Goal: Information Seeking & Learning: Stay updated

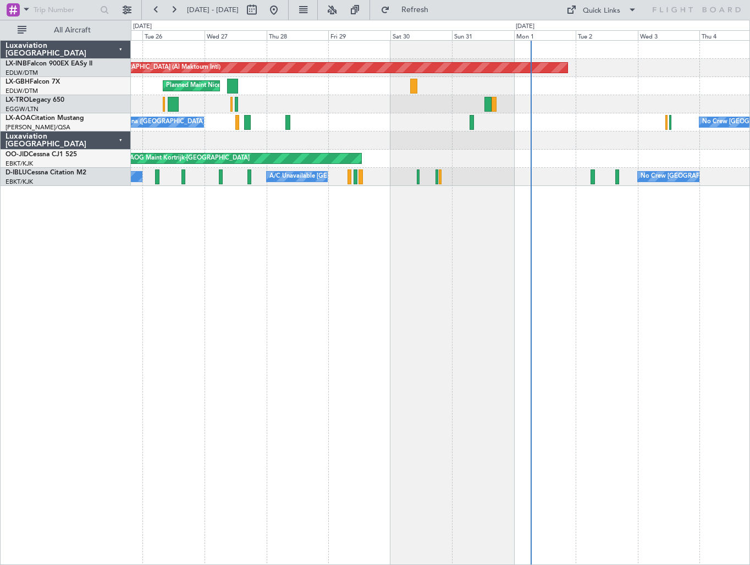
click at [304, 408] on div "Unplanned Maint [GEOGRAPHIC_DATA] (Al Maktoum Intl) [GEOGRAPHIC_DATA] ([GEOGRAP…" at bounding box center [440, 302] width 619 height 525
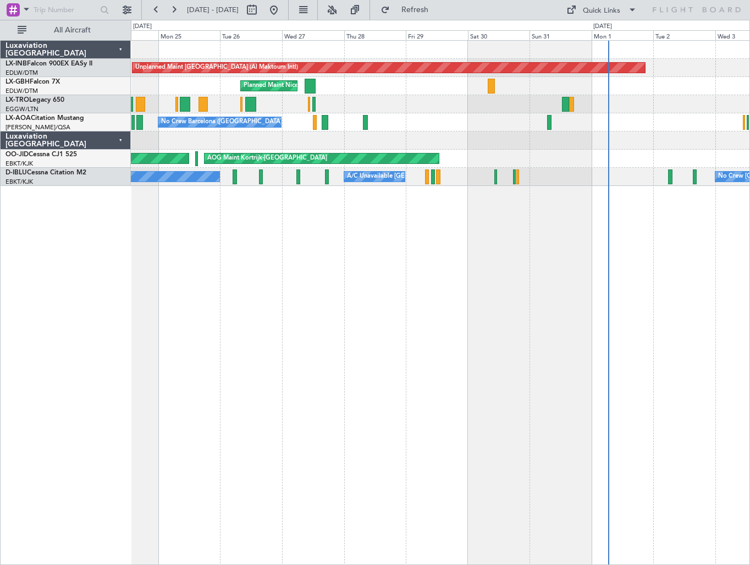
click at [345, 420] on div "Unplanned Maint [GEOGRAPHIC_DATA] (Al Maktoum Intl) [GEOGRAPHIC_DATA] ([GEOGRAP…" at bounding box center [440, 302] width 619 height 525
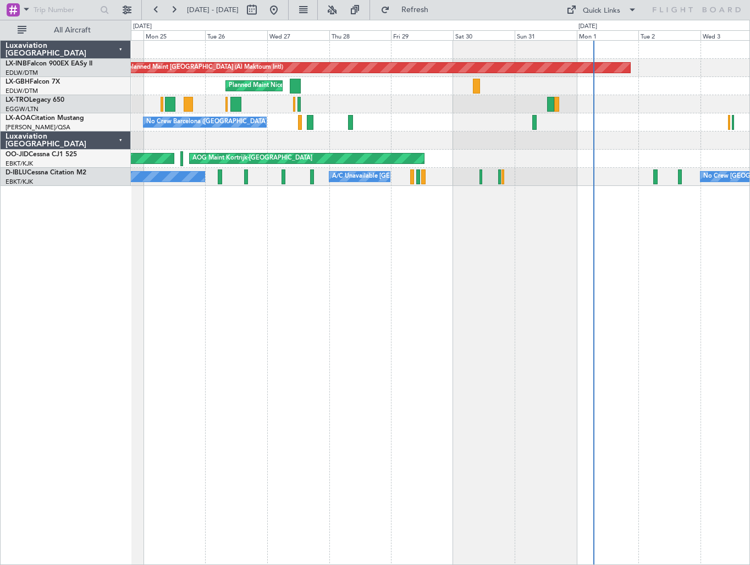
click at [245, 436] on div "Unplanned Maint [GEOGRAPHIC_DATA] (Al Maktoum Intl) [GEOGRAPHIC_DATA] ([GEOGRAP…" at bounding box center [440, 302] width 619 height 525
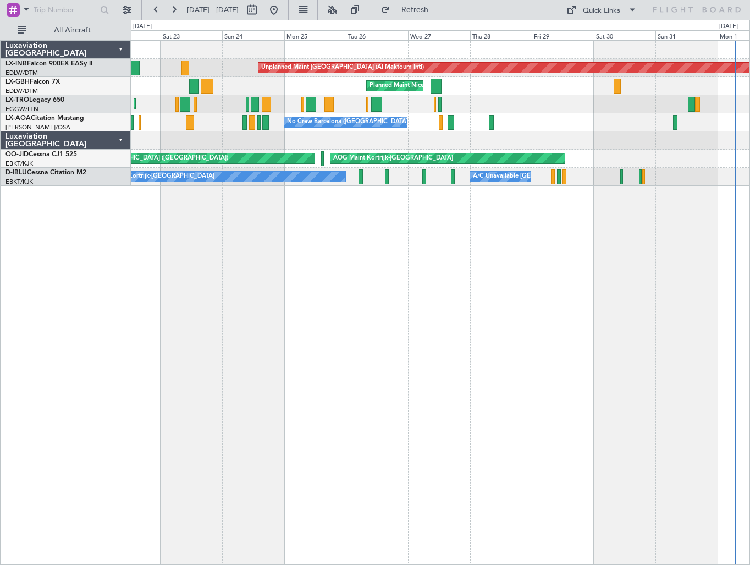
click at [425, 333] on div "Unplanned Maint [GEOGRAPHIC_DATA] (Al Maktoum Intl) [GEOGRAPHIC_DATA] ([GEOGRAP…" at bounding box center [440, 302] width 619 height 525
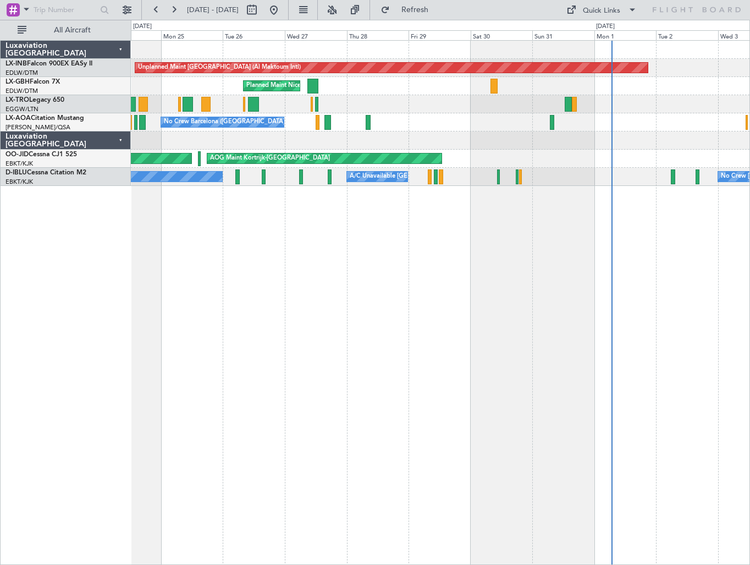
click at [352, 327] on div "Unplanned Maint [GEOGRAPHIC_DATA] (Al Maktoum Intl) [GEOGRAPHIC_DATA] ([GEOGRAP…" at bounding box center [440, 302] width 619 height 525
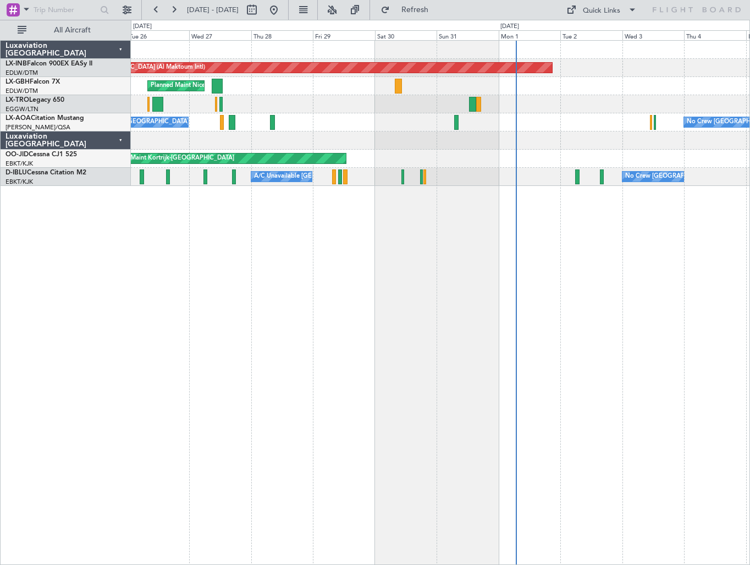
click at [329, 404] on div "Unplanned Maint [GEOGRAPHIC_DATA] (Al Maktoum Intl) [GEOGRAPHIC_DATA] ([GEOGRAP…" at bounding box center [440, 302] width 619 height 525
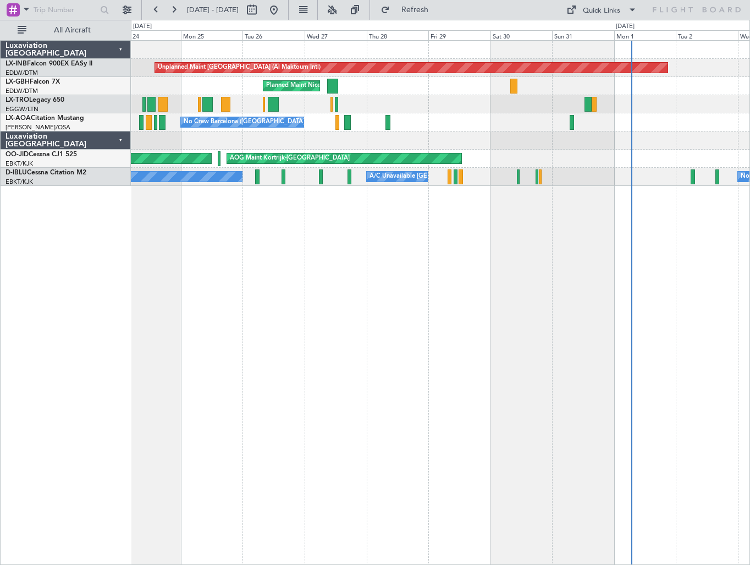
click at [432, 432] on div "Unplanned Maint [GEOGRAPHIC_DATA] (Al Maktoum Intl) [GEOGRAPHIC_DATA] ([GEOGRAP…" at bounding box center [440, 302] width 619 height 525
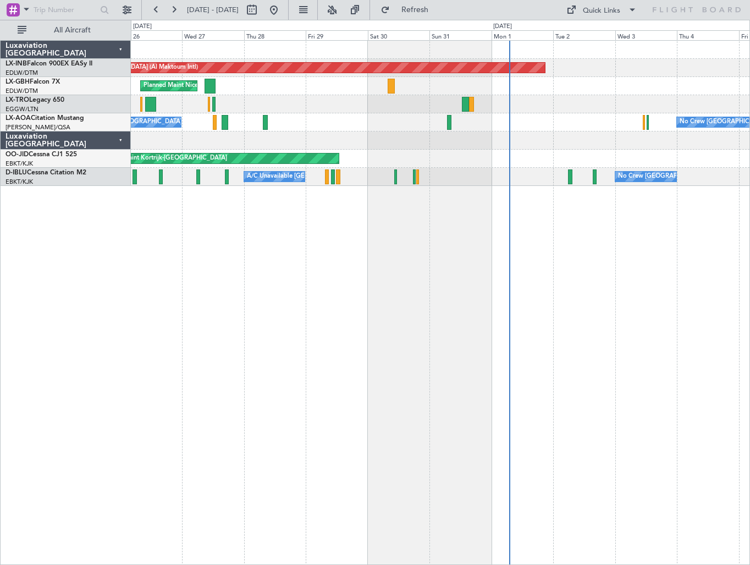
click at [422, 308] on div "Unplanned Maint [GEOGRAPHIC_DATA] (Al Maktoum Intl) [GEOGRAPHIC_DATA] ([GEOGRAP…" at bounding box center [440, 302] width 619 height 525
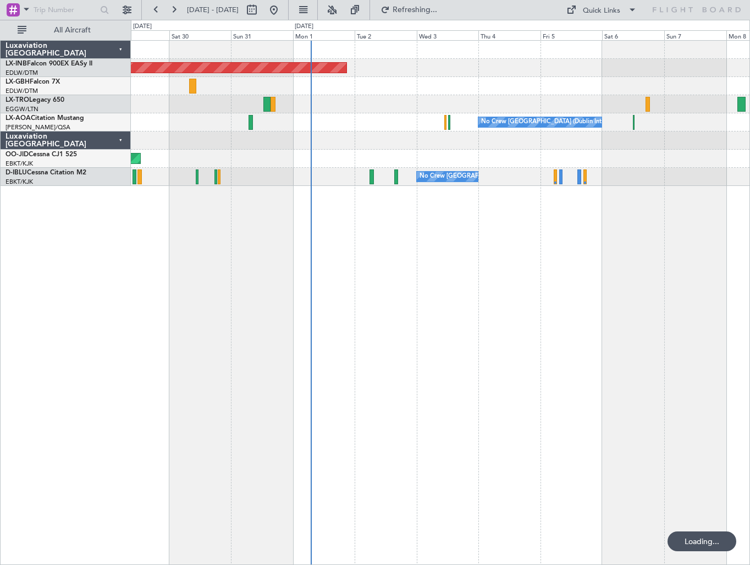
click at [433, 348] on div "Unplanned Maint [GEOGRAPHIC_DATA] (Al Maktoum Intl) [GEOGRAPHIC_DATA] ([GEOGRAP…" at bounding box center [440, 302] width 619 height 525
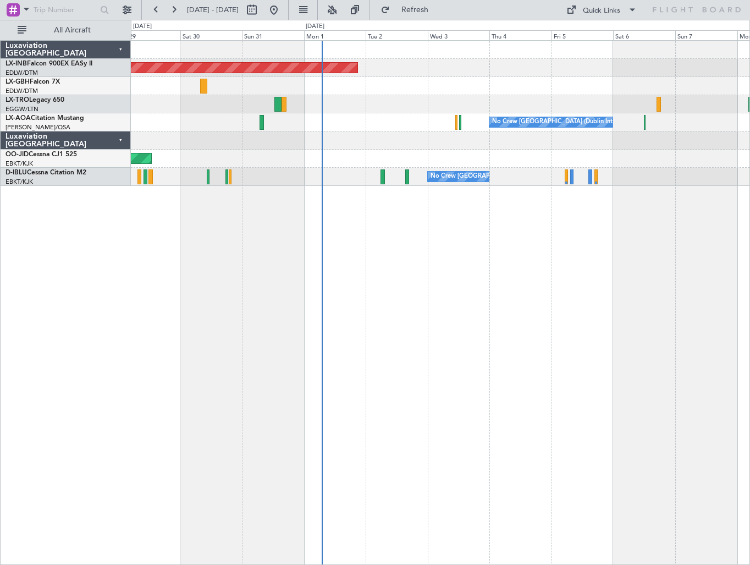
click at [344, 336] on div "Unplanned Maint [GEOGRAPHIC_DATA] (Al Maktoum Intl) [GEOGRAPHIC_DATA] ([GEOGRAP…" at bounding box center [440, 302] width 619 height 525
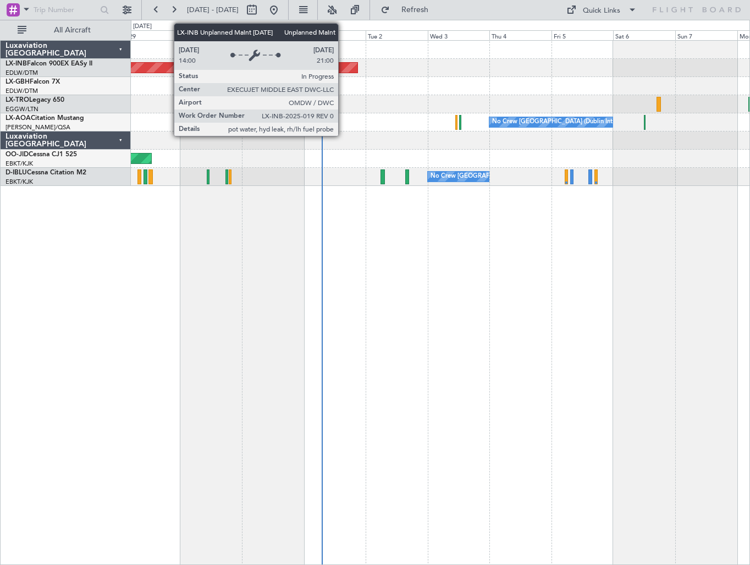
click at [343, 69] on div "Unplanned Maint [GEOGRAPHIC_DATA] (Al Maktoum Intl)" at bounding box center [101, 68] width 512 height 10
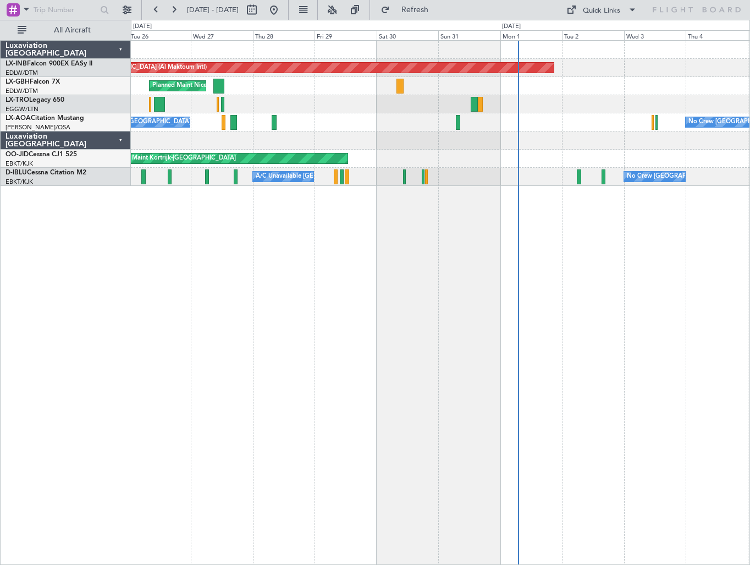
click at [573, 323] on div "Unplanned Maint [GEOGRAPHIC_DATA] (Al Maktoum Intl) [GEOGRAPHIC_DATA] ([GEOGRAP…" at bounding box center [440, 302] width 619 height 525
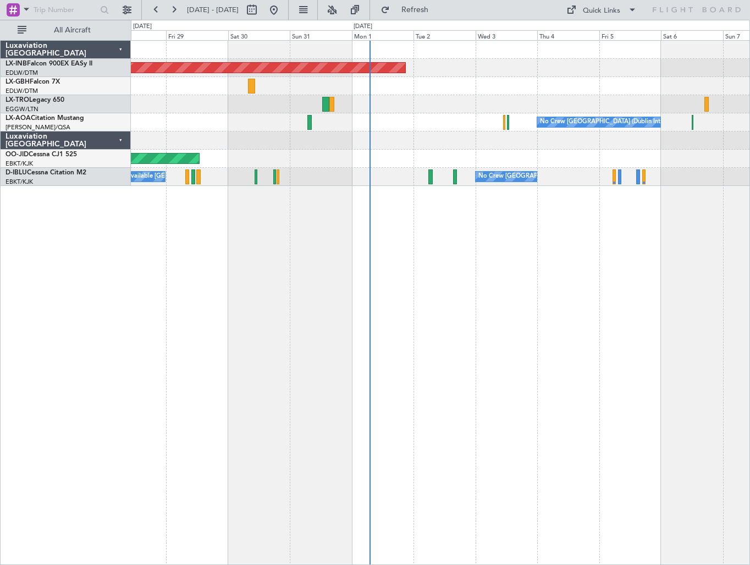
click at [396, 137] on div "Unplanned Maint [GEOGRAPHIC_DATA] (Al Maktoum Intl) [GEOGRAPHIC_DATA] ([GEOGRAP…" at bounding box center [440, 113] width 619 height 145
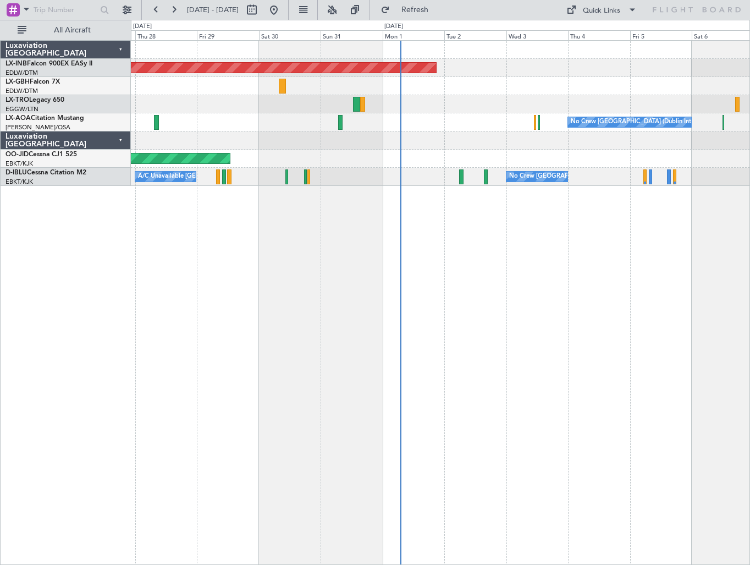
click at [557, 315] on div "Unplanned Maint [GEOGRAPHIC_DATA] (Al Maktoum Intl) [GEOGRAPHIC_DATA] ([GEOGRAP…" at bounding box center [440, 302] width 619 height 525
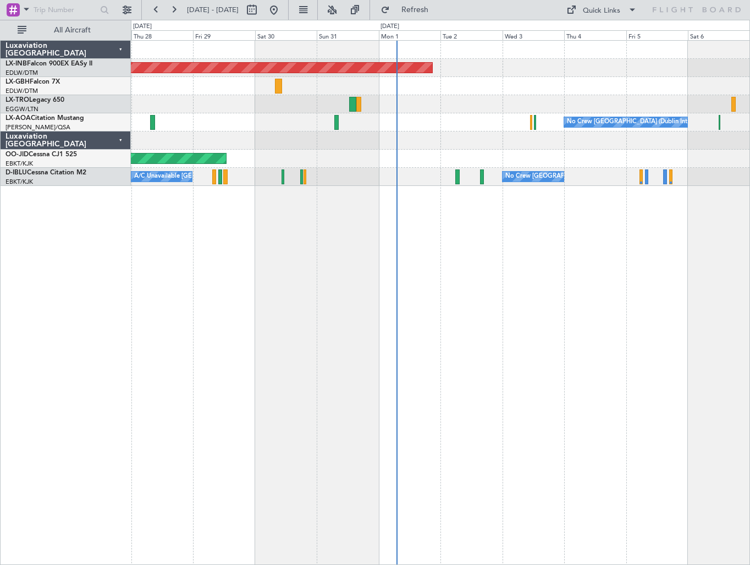
click at [535, 327] on div "Unplanned Maint [GEOGRAPHIC_DATA] (Al Maktoum Intl) [GEOGRAPHIC_DATA] ([GEOGRAP…" at bounding box center [440, 302] width 619 height 525
click at [610, 459] on div "Unplanned Maint [GEOGRAPHIC_DATA] (Al Maktoum Intl) [GEOGRAPHIC_DATA] ([GEOGRAP…" at bounding box center [440, 302] width 619 height 525
click at [438, 17] on button "Refresh" at bounding box center [409, 10] width 66 height 18
click at [22, 82] on span "LX-GBH" at bounding box center [17, 82] width 24 height 7
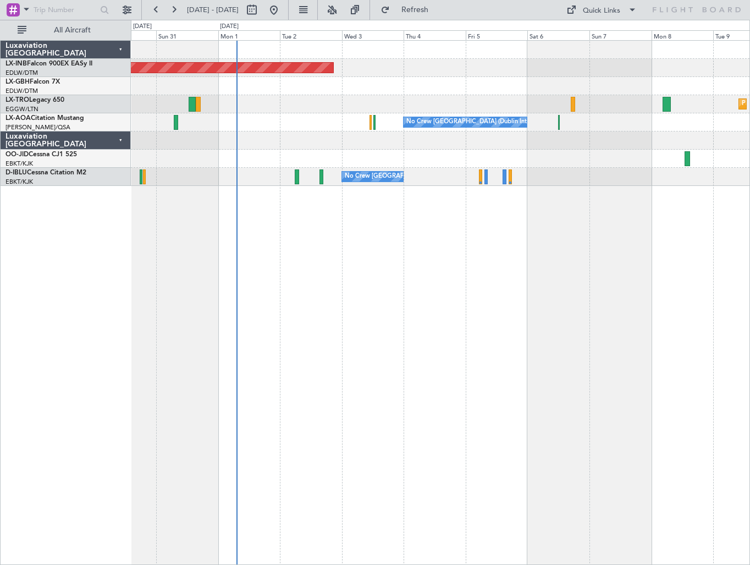
click at [460, 449] on div "Unplanned Maint [GEOGRAPHIC_DATA] (Al Maktoum Intl) Planned [GEOGRAPHIC_DATA] N…" at bounding box center [440, 302] width 619 height 525
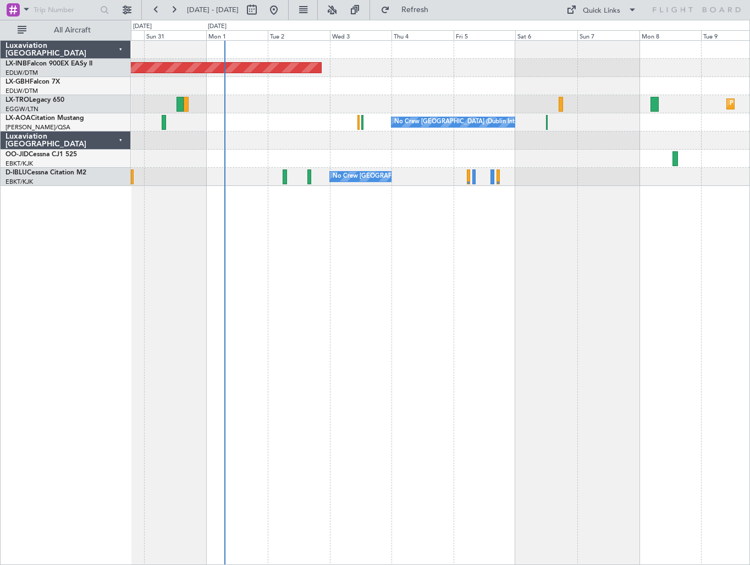
click at [49, 76] on div "EDLW/DTM [GEOGRAPHIC_DATA]" at bounding box center [67, 73] width 125 height 9
click at [46, 84] on link "LX-GBH Falcon 7X" at bounding box center [32, 82] width 54 height 7
click at [435, 10] on span "Refresh" at bounding box center [415, 10] width 46 height 8
click at [429, 7] on span "Refresh" at bounding box center [415, 10] width 46 height 8
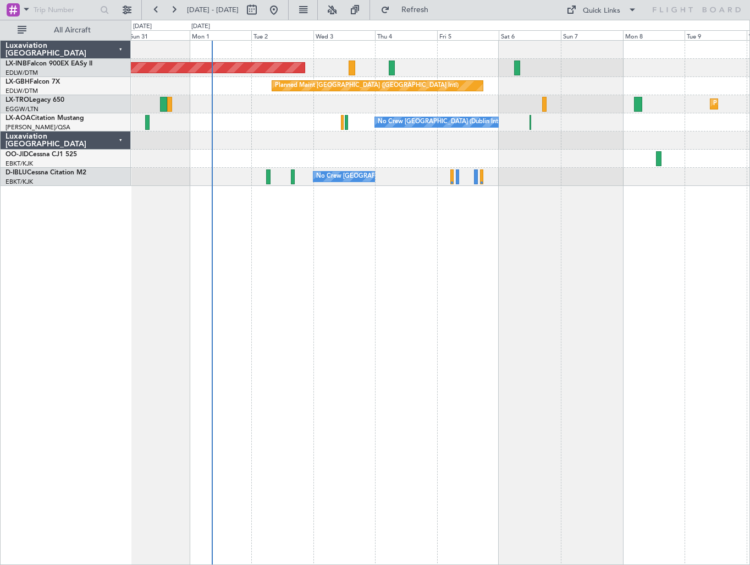
click at [473, 318] on div "Unplanned Maint [GEOGRAPHIC_DATA] (Al Maktoum Intl) Planned Maint [GEOGRAPHIC_D…" at bounding box center [440, 302] width 619 height 525
click at [344, 298] on div "Unplanned Maint [GEOGRAPHIC_DATA] (Al Maktoum Intl) Planned Maint [GEOGRAPHIC_D…" at bounding box center [440, 302] width 619 height 525
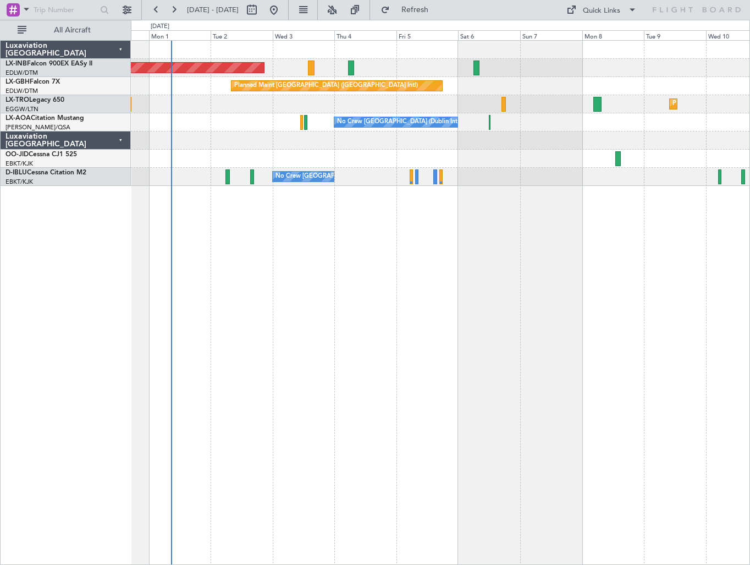
click at [290, 293] on div "Unplanned Maint [GEOGRAPHIC_DATA] (Al Maktoum Intl) Planned Maint [GEOGRAPHIC_D…" at bounding box center [440, 302] width 619 height 525
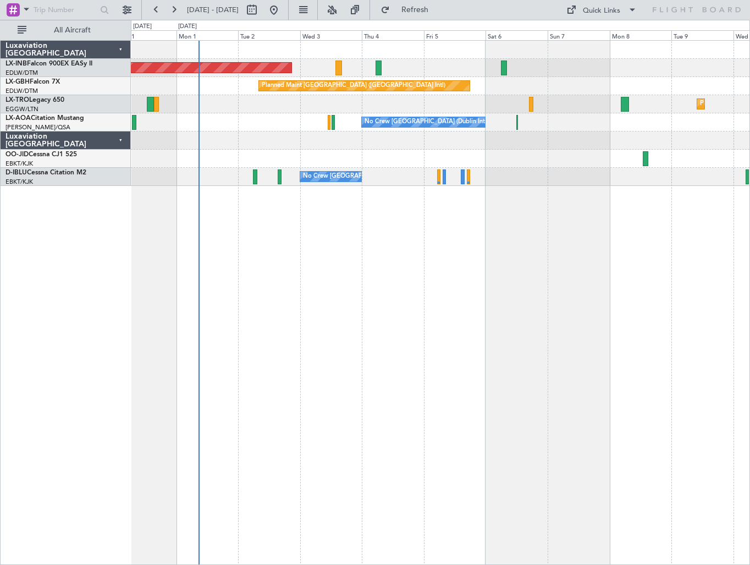
click at [350, 325] on div "Unplanned Maint [GEOGRAPHIC_DATA] (Al Maktoum Intl) Planned Maint [GEOGRAPHIC_D…" at bounding box center [440, 302] width 619 height 525
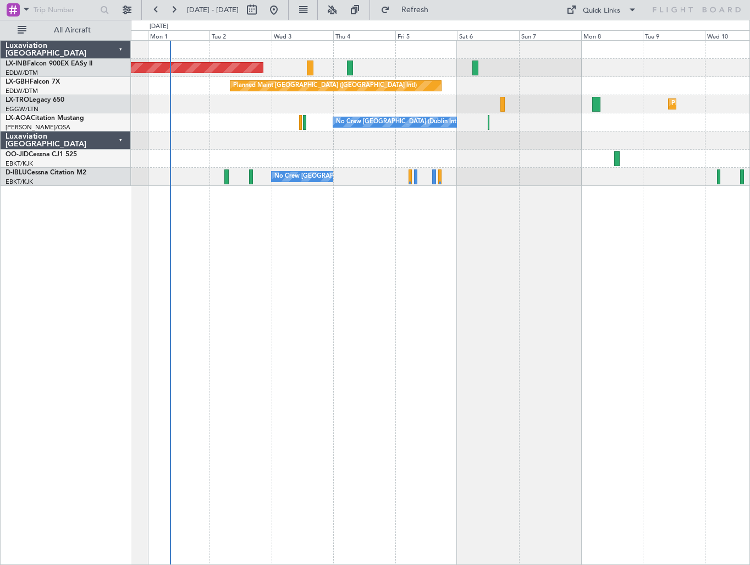
click at [371, 331] on div "Unplanned Maint [GEOGRAPHIC_DATA] (Al Maktoum Intl) Planned Maint [GEOGRAPHIC_D…" at bounding box center [440, 302] width 619 height 525
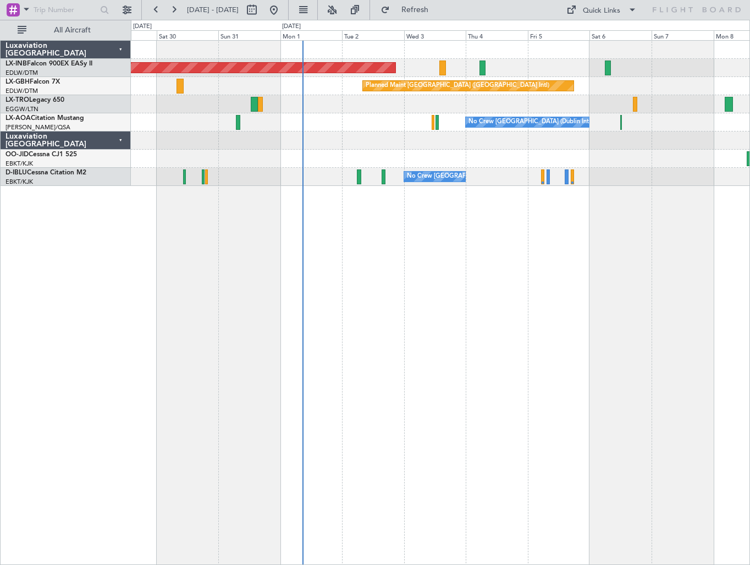
click at [335, 249] on div "Unplanned Maint [GEOGRAPHIC_DATA] (Al Maktoum Intl) Planned Maint [GEOGRAPHIC_D…" at bounding box center [440, 302] width 619 height 525
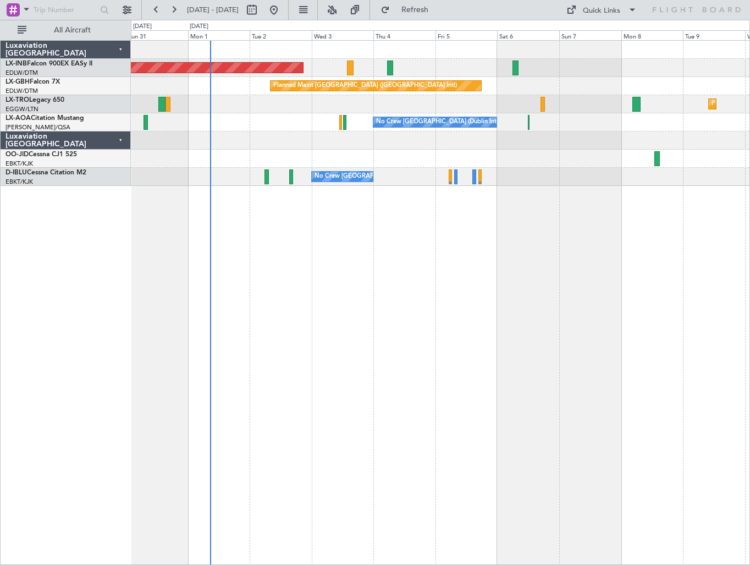
click at [273, 292] on div "Unplanned Maint [GEOGRAPHIC_DATA] (Al Maktoum Intl) Planned Maint [GEOGRAPHIC_D…" at bounding box center [440, 302] width 619 height 525
